Goal: Task Accomplishment & Management: Use online tool/utility

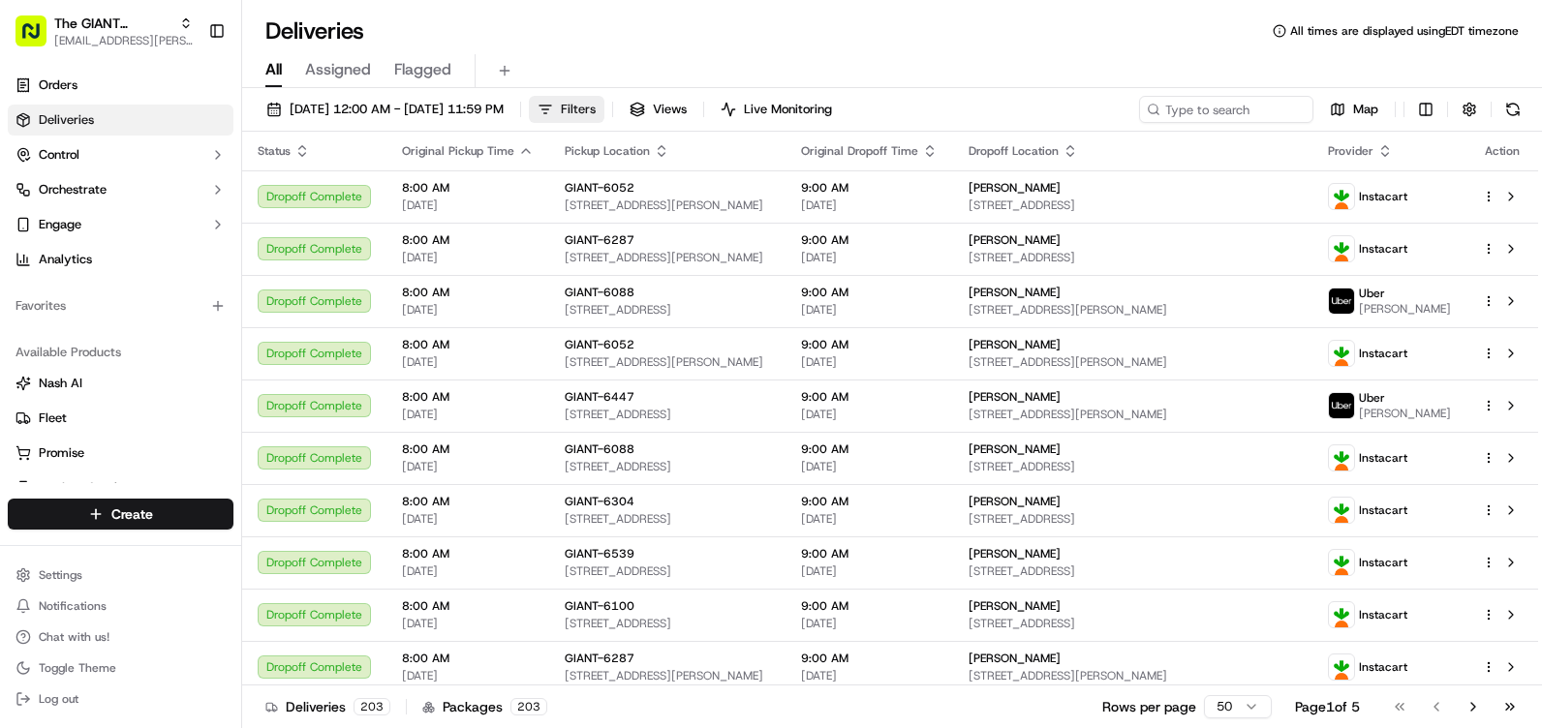
click at [596, 117] on span "Filters" at bounding box center [578, 109] width 35 height 17
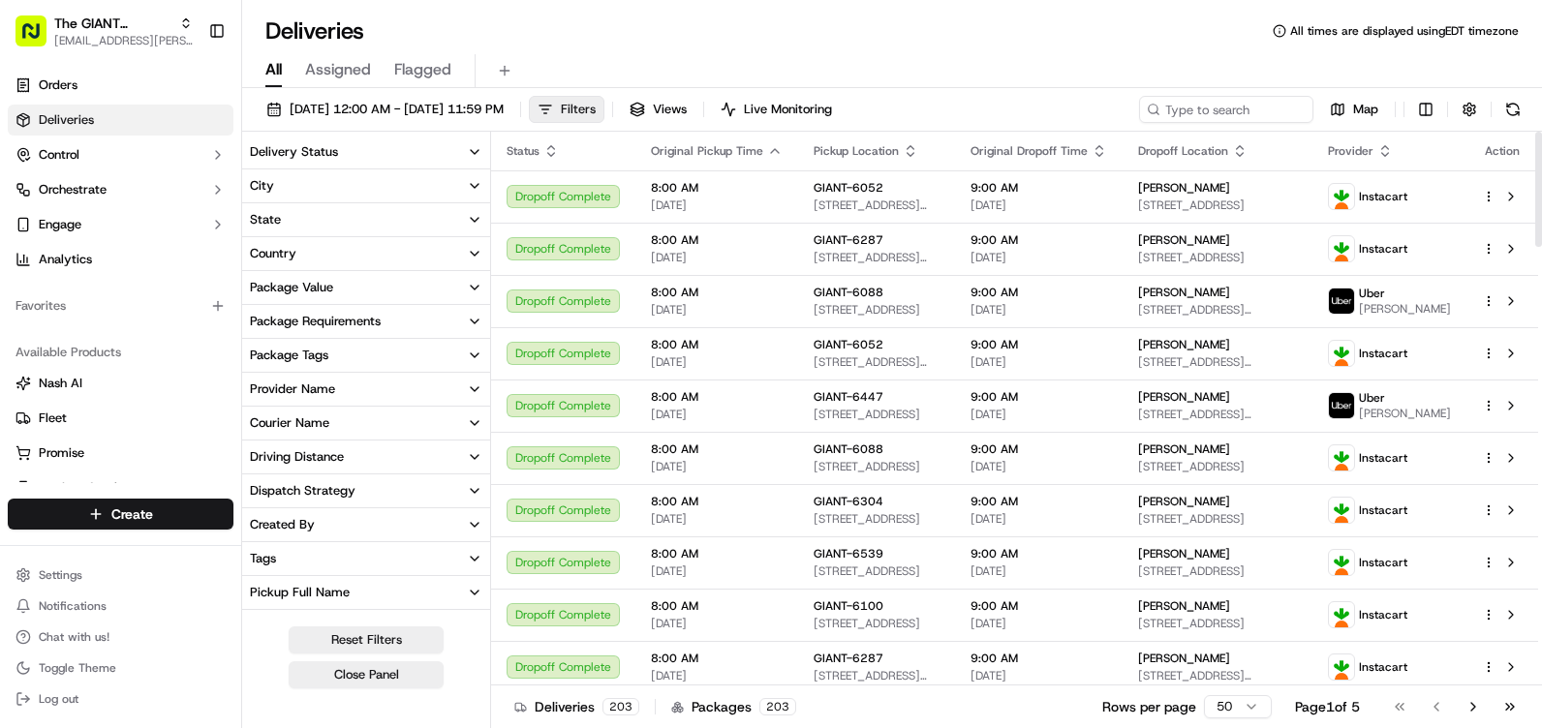
click at [596, 116] on span "Filters" at bounding box center [578, 109] width 35 height 17
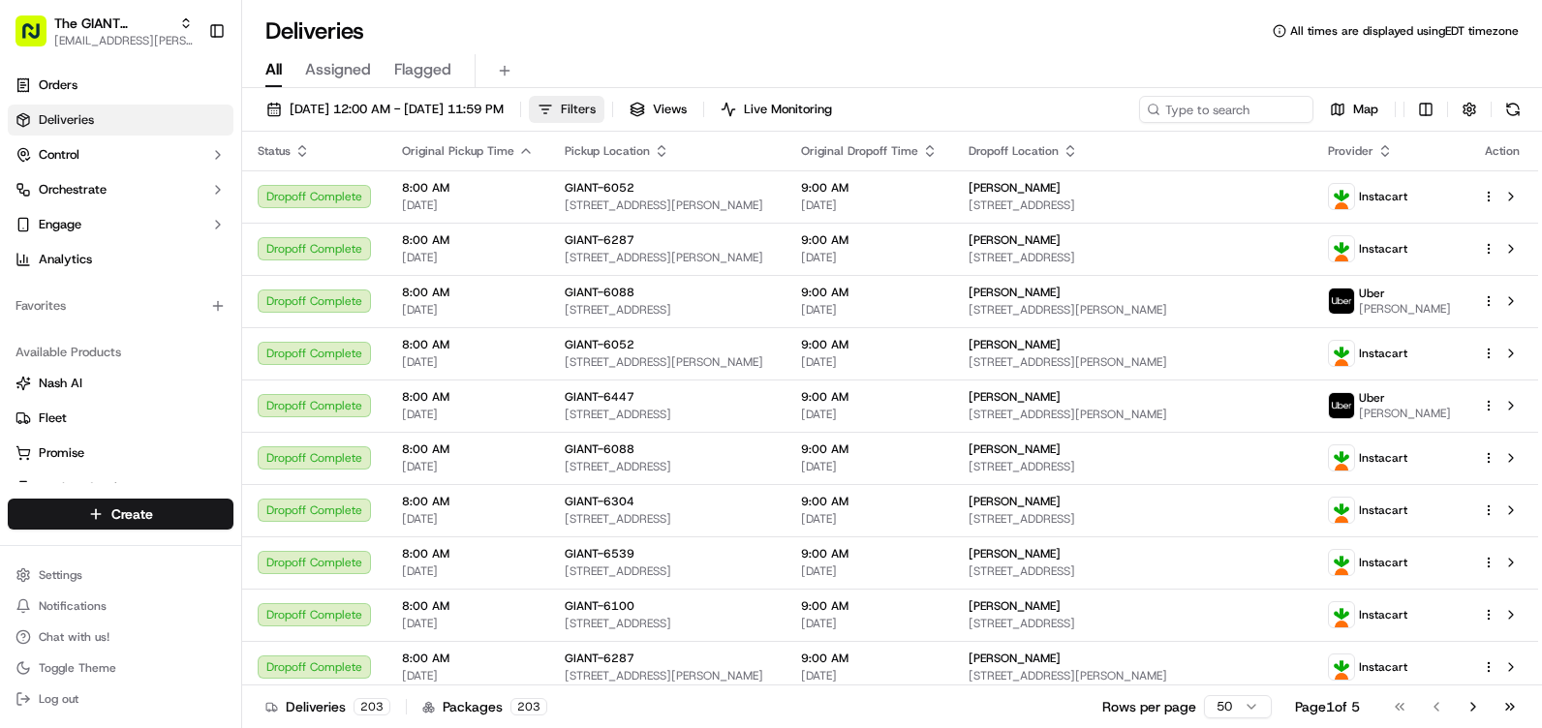
click at [596, 116] on span "Filters" at bounding box center [578, 109] width 35 height 17
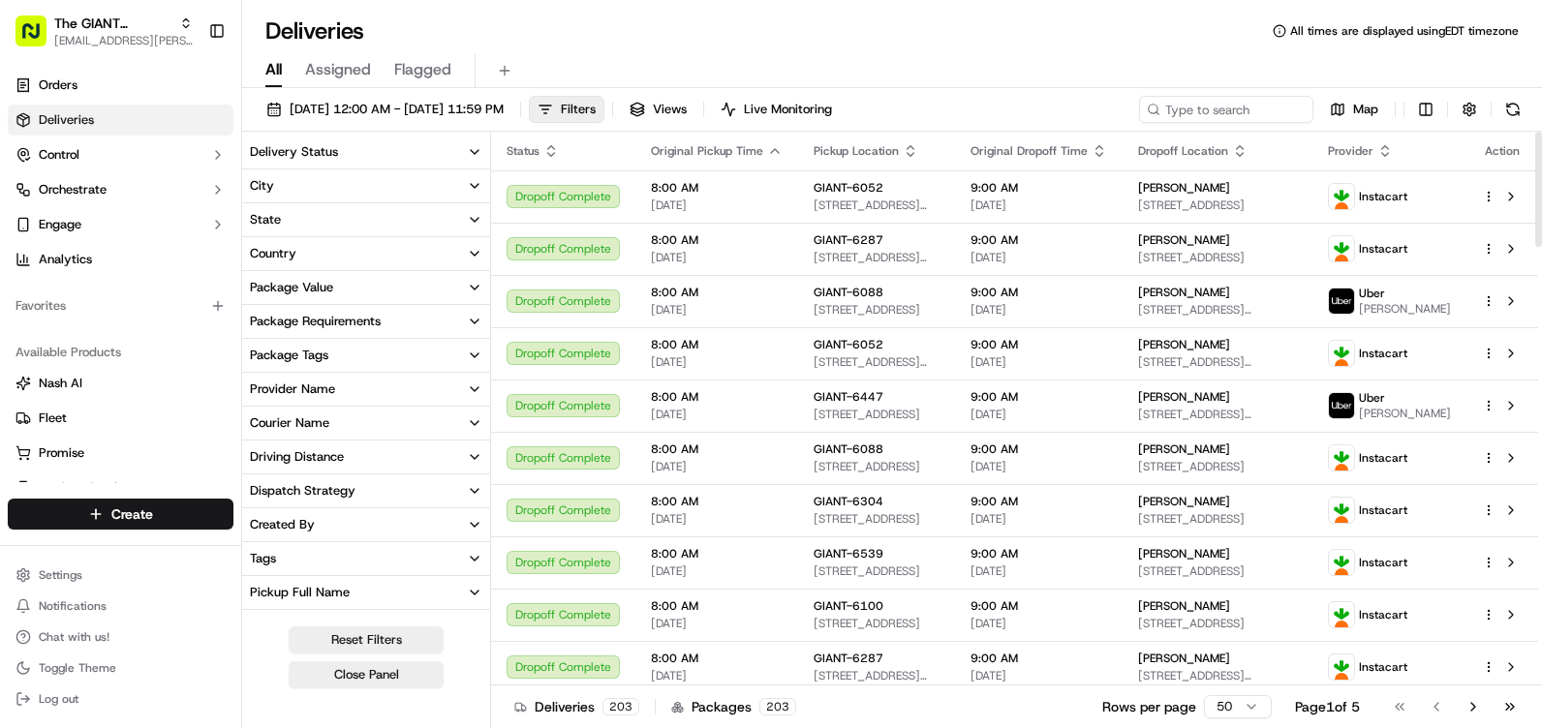
click at [381, 190] on button "City" at bounding box center [366, 185] width 248 height 33
click at [369, 221] on input at bounding box center [377, 221] width 209 height 31
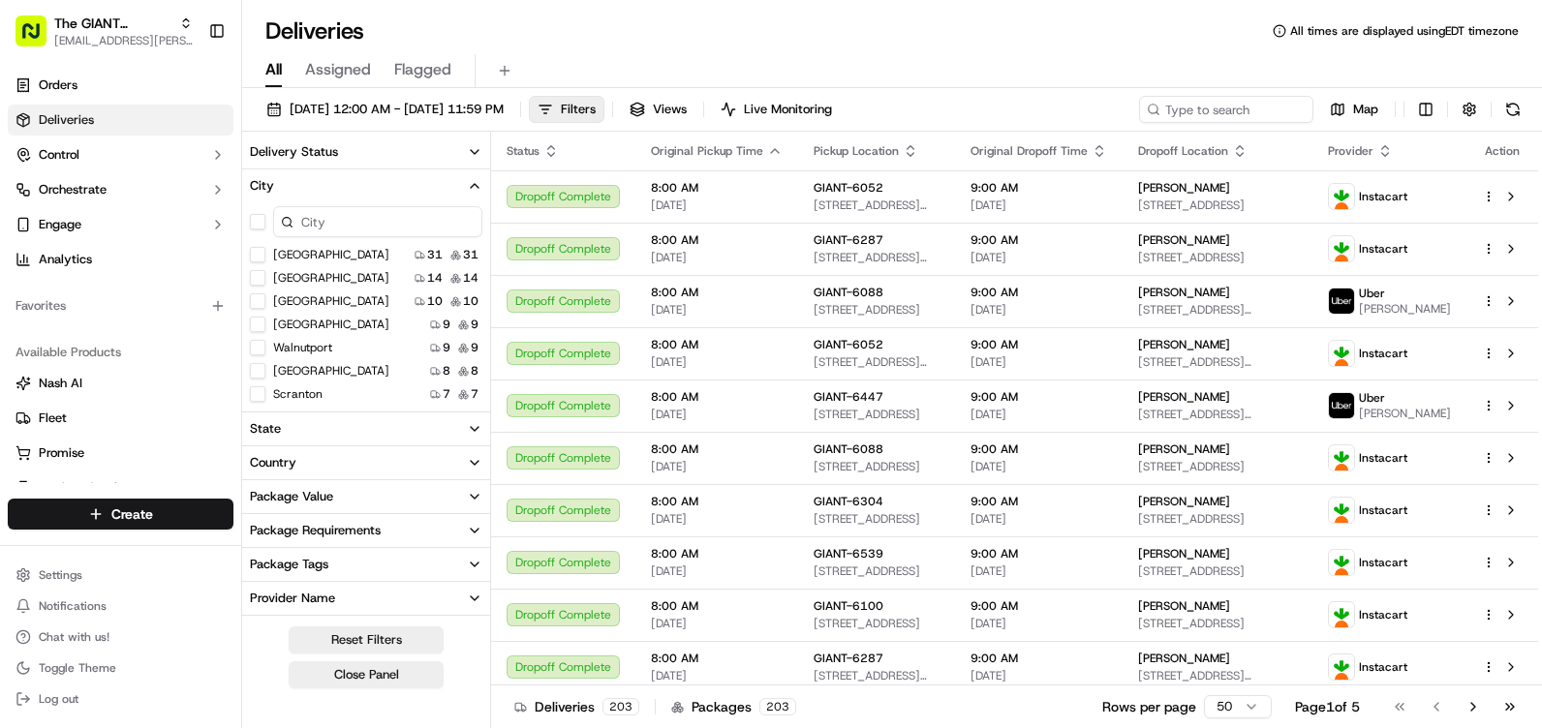
type input "d"
drag, startPoint x: 340, startPoint y: 214, endPoint x: 287, endPoint y: 211, distance: 53.3
click at [287, 211] on input "d" at bounding box center [377, 221] width 209 height 31
